Goal: Task Accomplishment & Management: Use online tool/utility

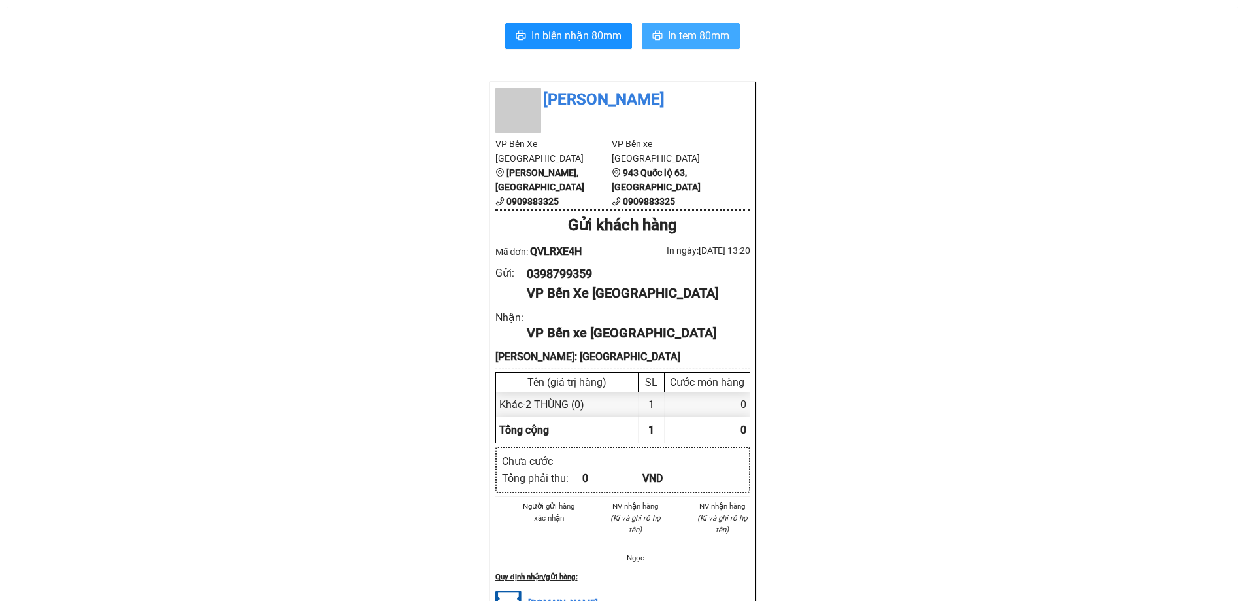
click at [691, 39] on span "In tem 80mm" at bounding box center [698, 35] width 61 height 16
click at [599, 25] on button "In biên nhận 80mm" at bounding box center [568, 36] width 127 height 26
click at [668, 31] on span "In tem 80mm" at bounding box center [698, 35] width 61 height 16
